Goal: Information Seeking & Learning: Learn about a topic

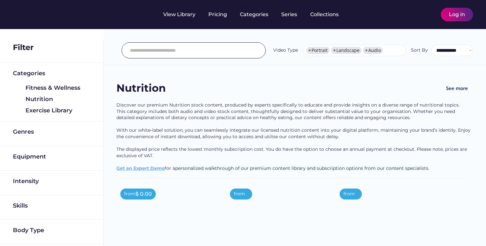
select select "**********"
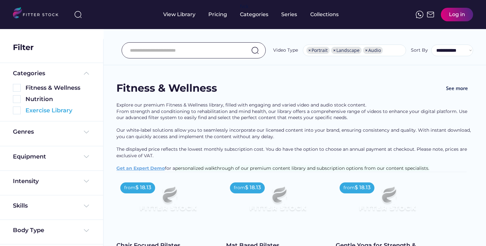
click at [48, 113] on div "Exercise Library" at bounding box center [58, 111] width 65 height 8
click at [50, 111] on div "Exercise Library" at bounding box center [58, 111] width 65 height 8
click at [22, 130] on div "Genres" at bounding box center [23, 132] width 21 height 8
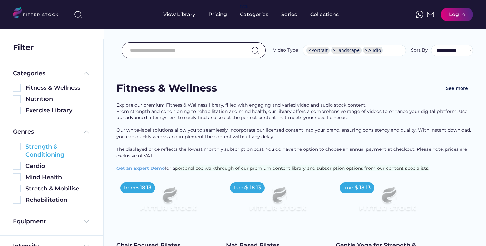
click at [33, 144] on div "Strength & Conditioning" at bounding box center [58, 151] width 65 height 16
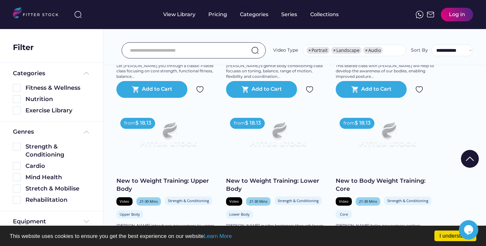
scroll to position [88, 0]
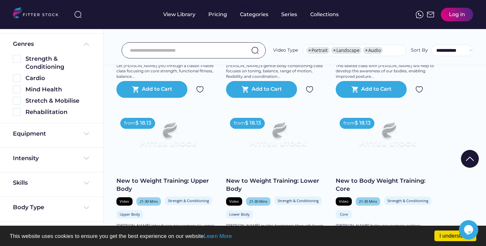
click at [44, 139] on div "Equipment" at bounding box center [51, 135] width 77 height 11
click at [41, 110] on div "Rehabilitation" at bounding box center [58, 112] width 65 height 8
click at [40, 88] on div "Mind Health" at bounding box center [58, 90] width 65 height 8
click at [34, 76] on div "Cardio" at bounding box center [58, 78] width 65 height 8
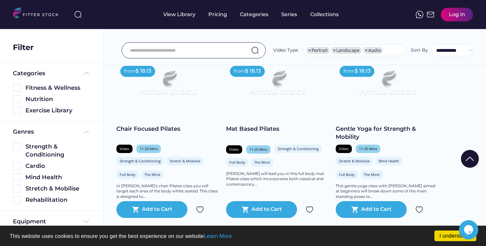
scroll to position [0, 0]
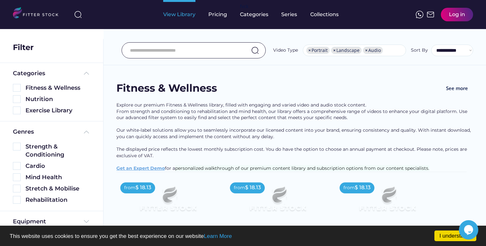
click at [170, 17] on div "View Library" at bounding box center [179, 14] width 32 height 7
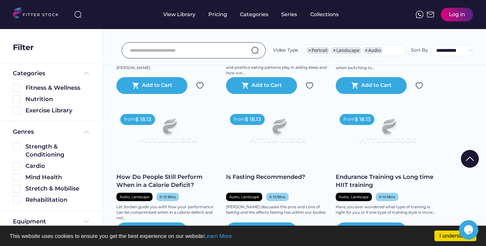
scroll to position [2111, 0]
